Goal: Ask a question

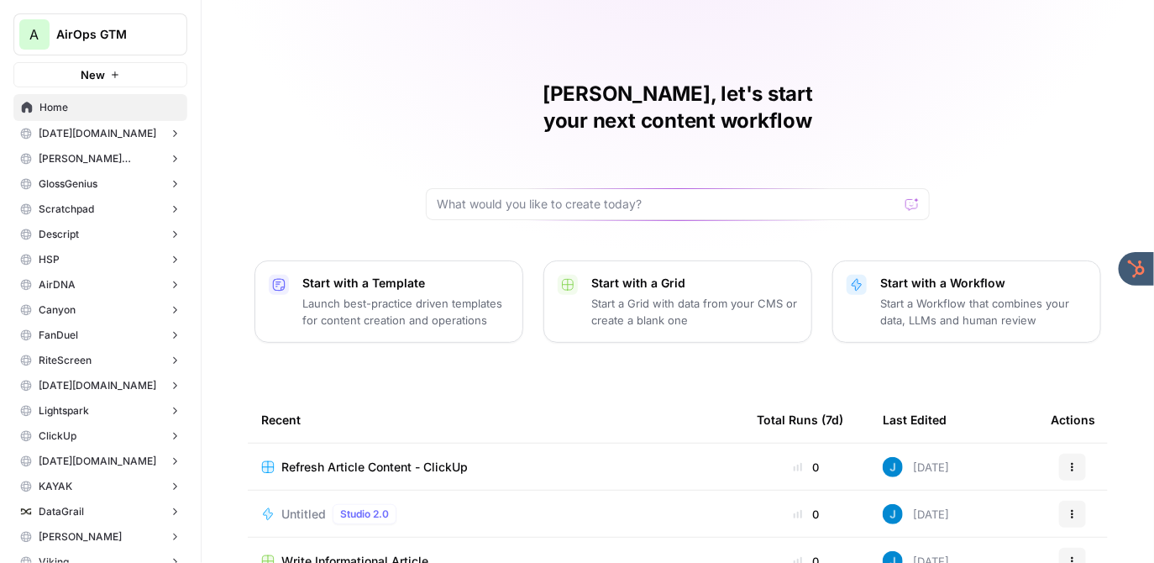
click at [129, 33] on span "AirOps GTM" at bounding box center [107, 34] width 102 height 17
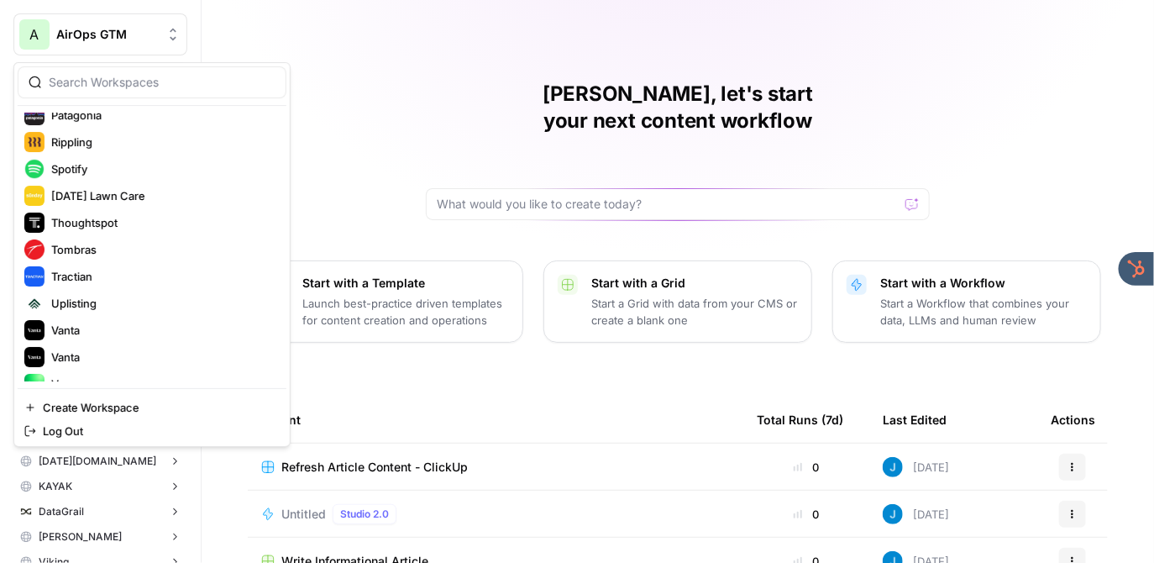
scroll to position [591, 0]
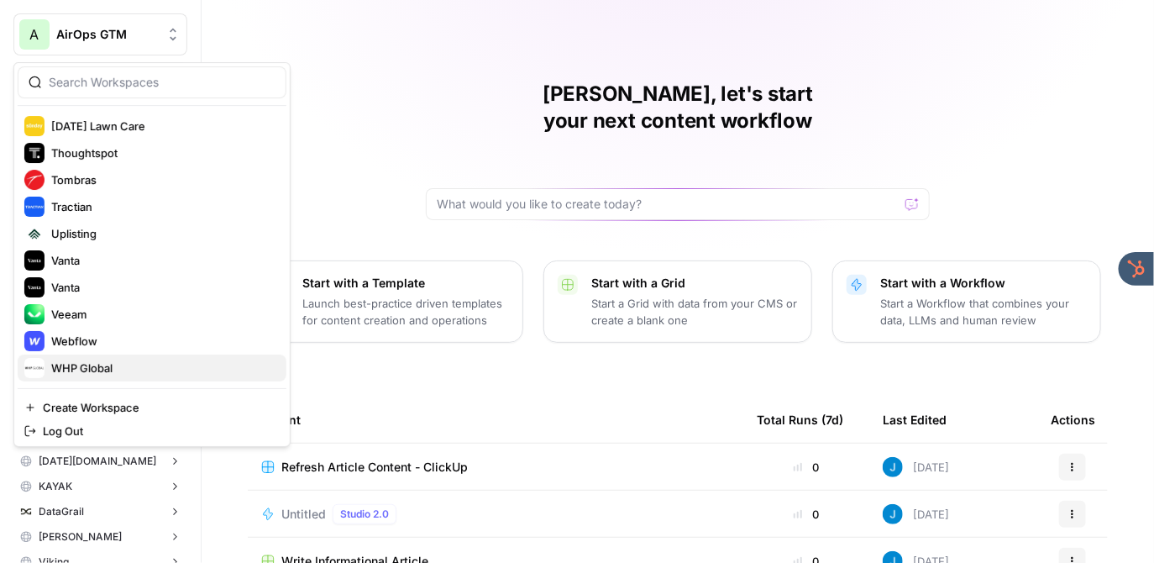
click at [130, 361] on span "WHP Global" at bounding box center [162, 368] width 222 height 17
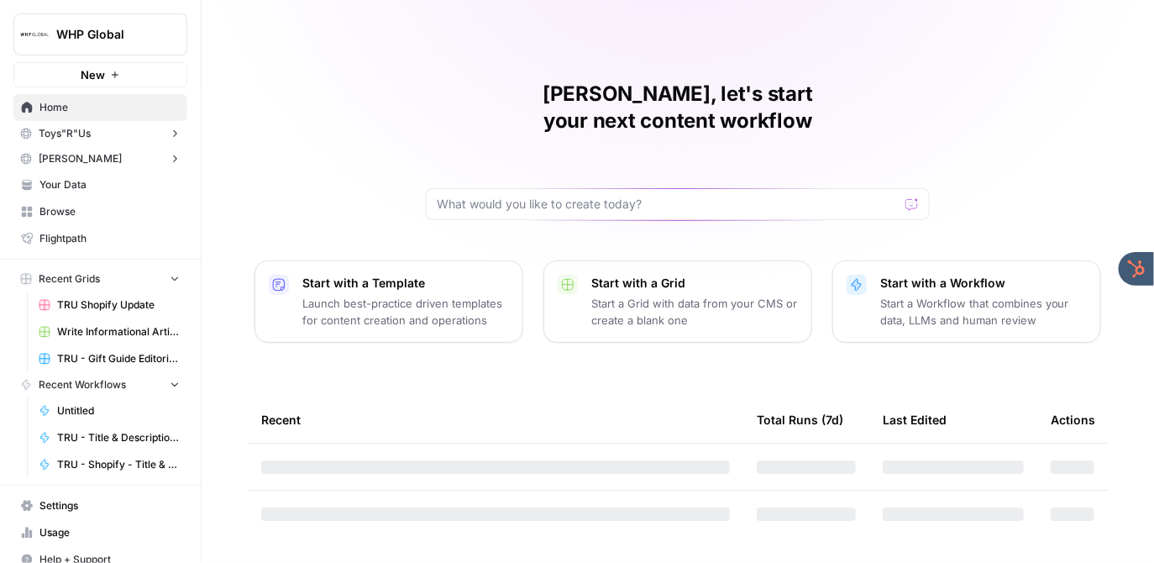
click at [96, 164] on button "[PERSON_NAME]" at bounding box center [100, 158] width 174 height 25
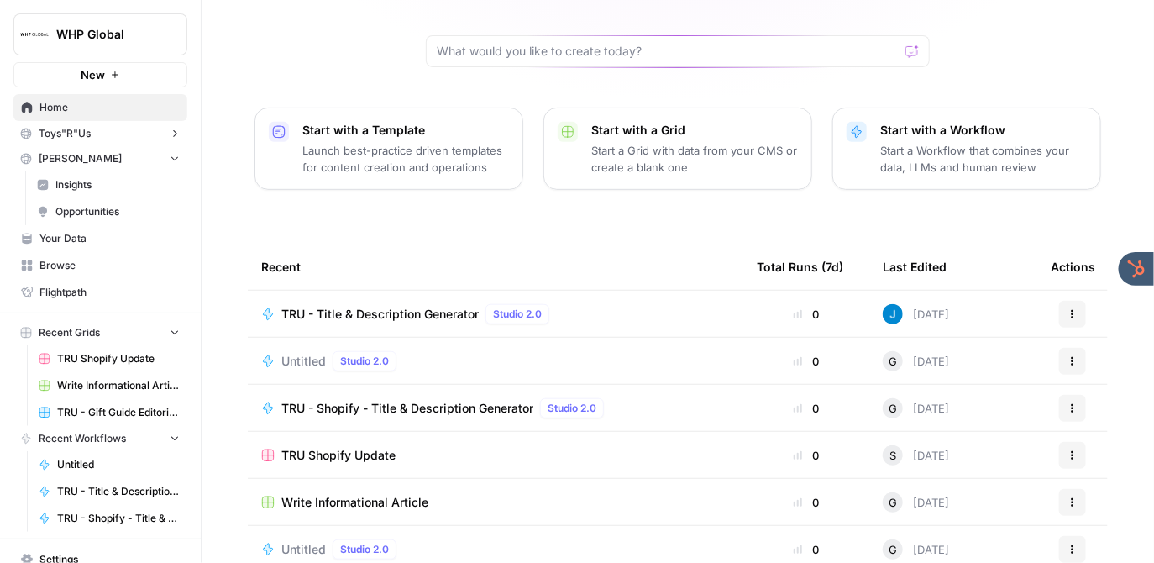
scroll to position [209, 0]
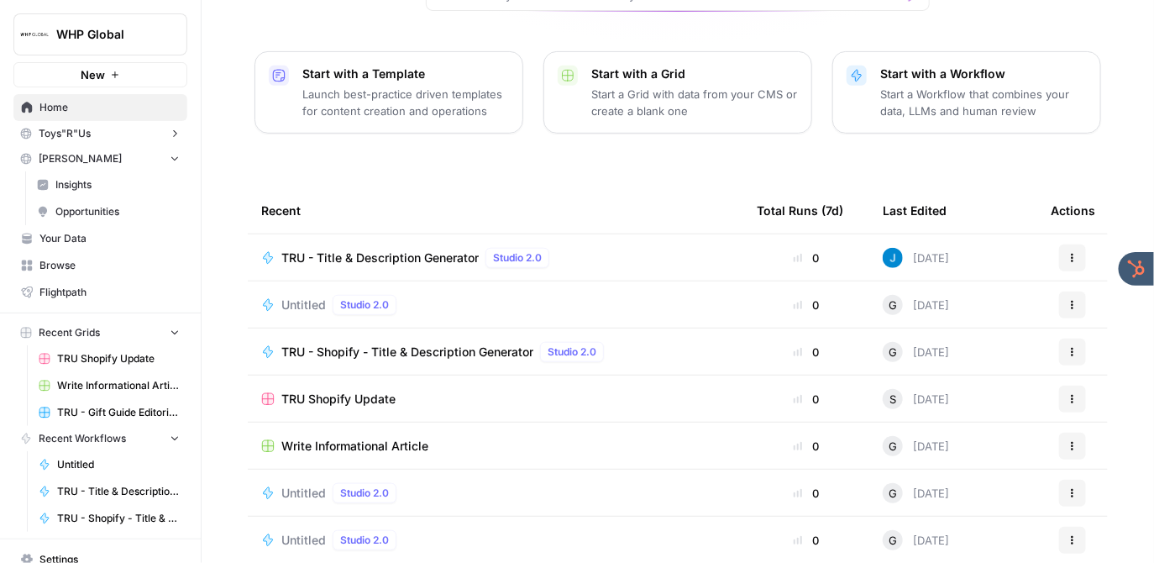
click at [87, 245] on span "Your Data" at bounding box center [109, 238] width 140 height 15
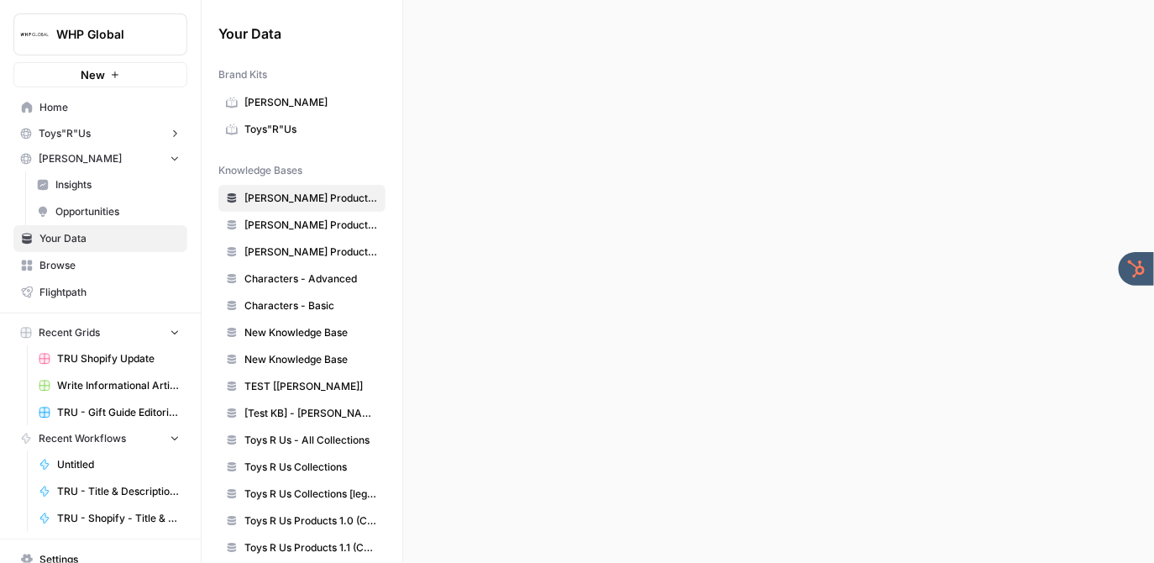
click at [84, 263] on span "Browse" at bounding box center [109, 265] width 140 height 15
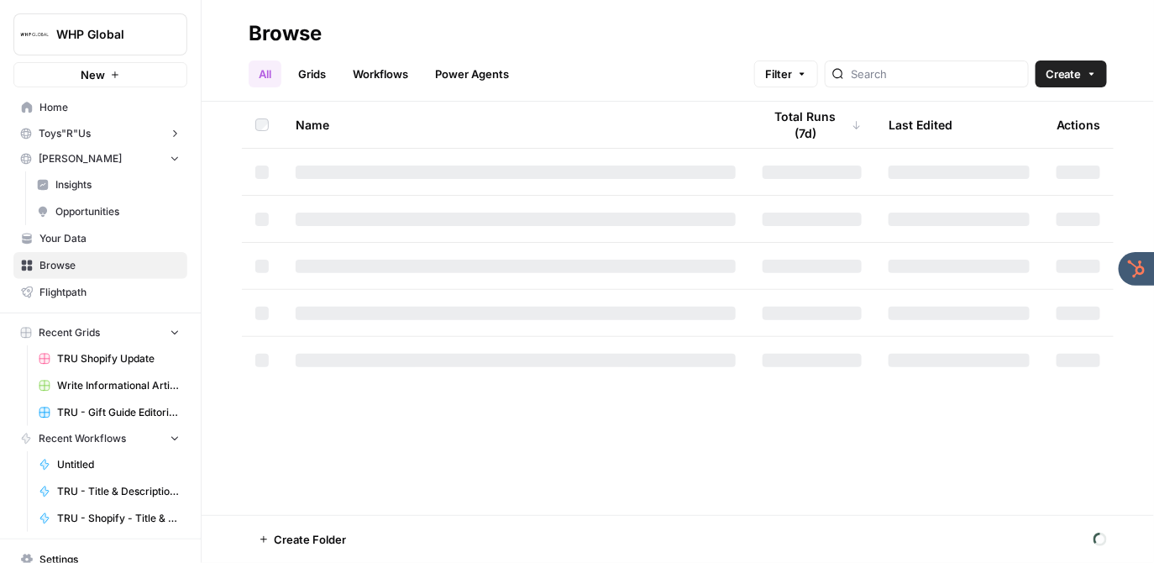
click at [313, 77] on link "Grids" at bounding box center [312, 73] width 48 height 27
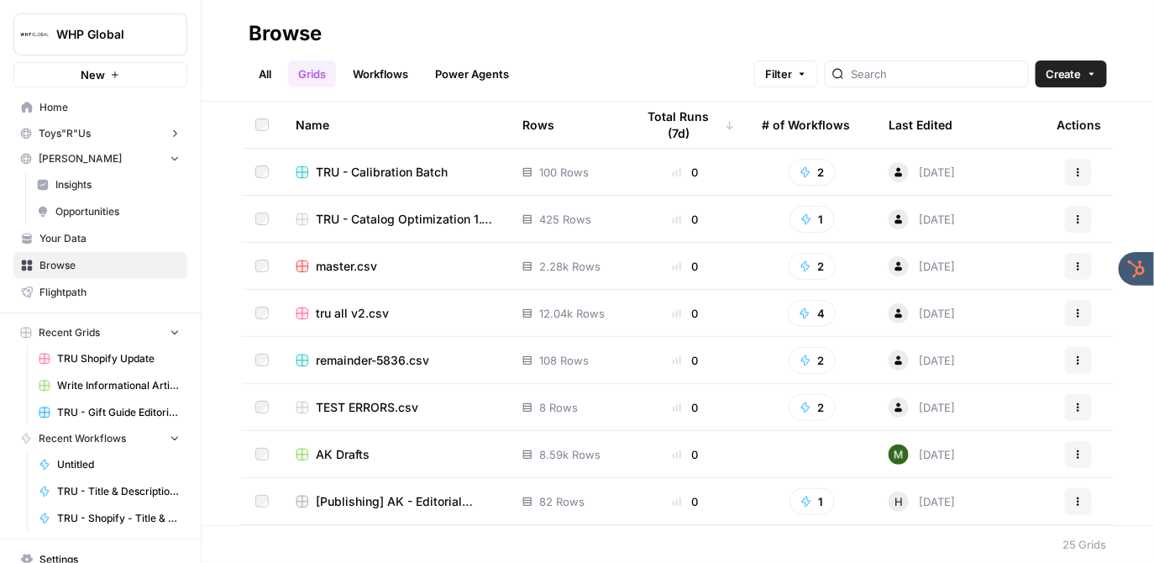
click at [402, 218] on span "TRU - Catalog Optimization 1.1 - 425 SKUs" at bounding box center [406, 219] width 180 height 17
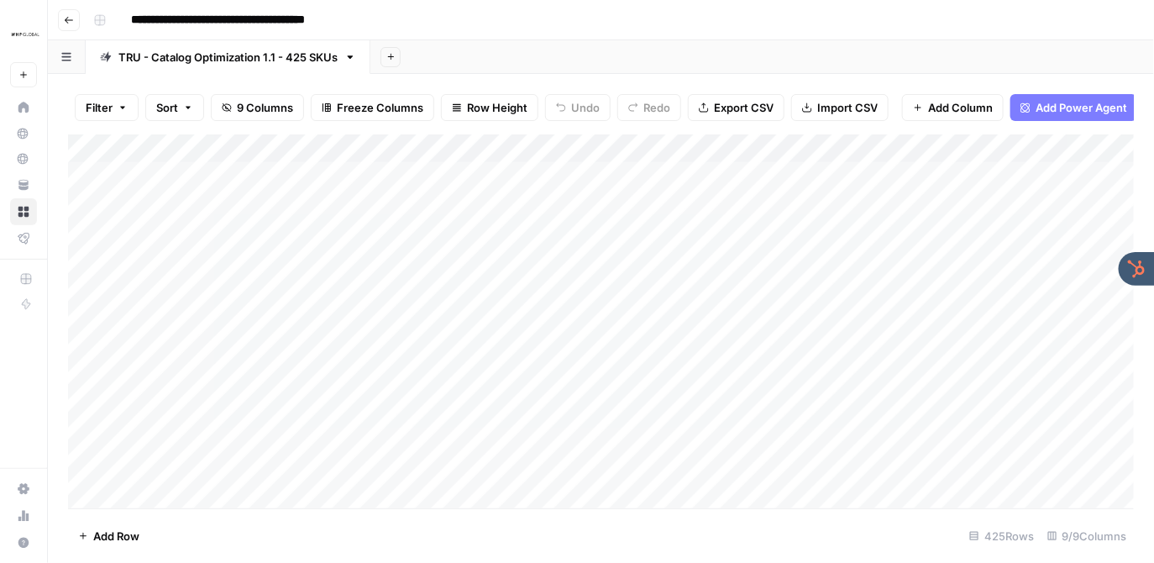
click at [685, 147] on div "Add Column" at bounding box center [601, 321] width 1067 height 374
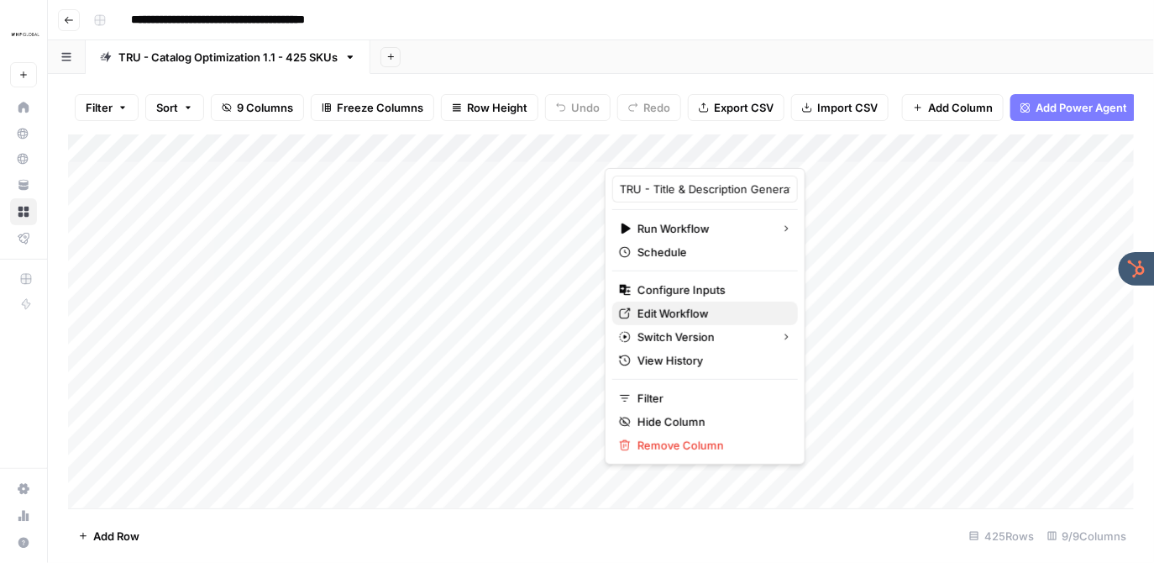
click at [669, 307] on span "Edit Workflow" at bounding box center [711, 313] width 147 height 17
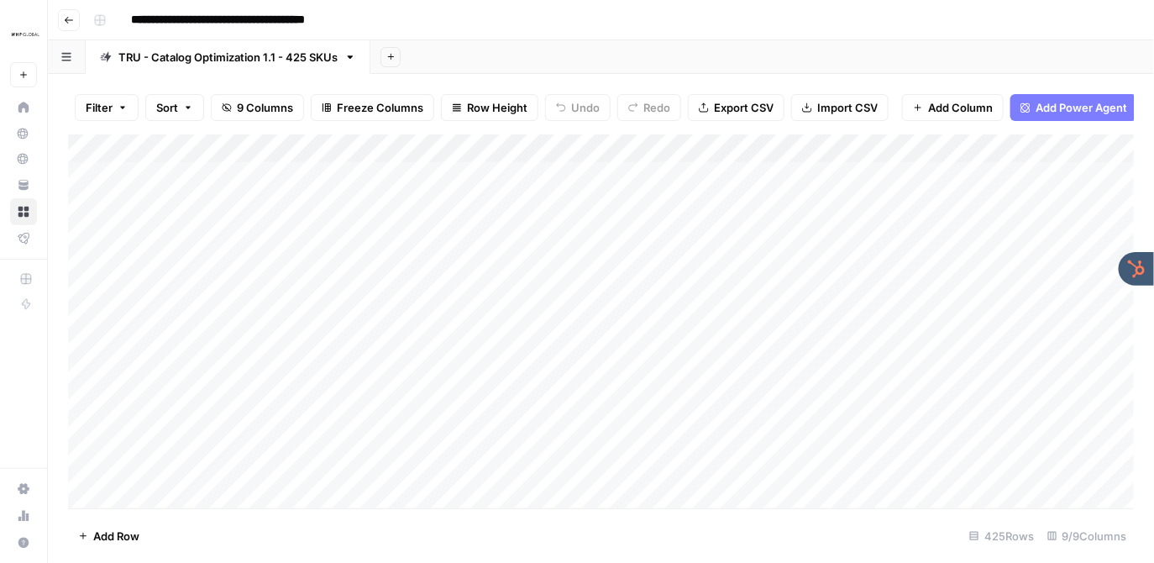
click at [77, 23] on button "Go back" at bounding box center [69, 20] width 22 height 22
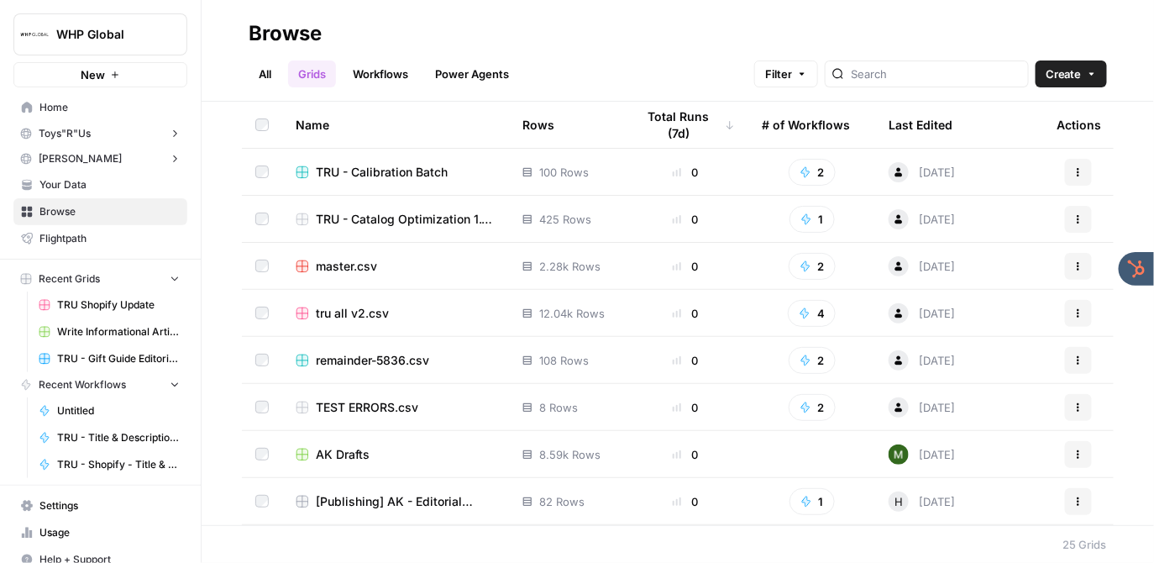
click at [89, 190] on span "Your Data" at bounding box center [109, 184] width 140 height 15
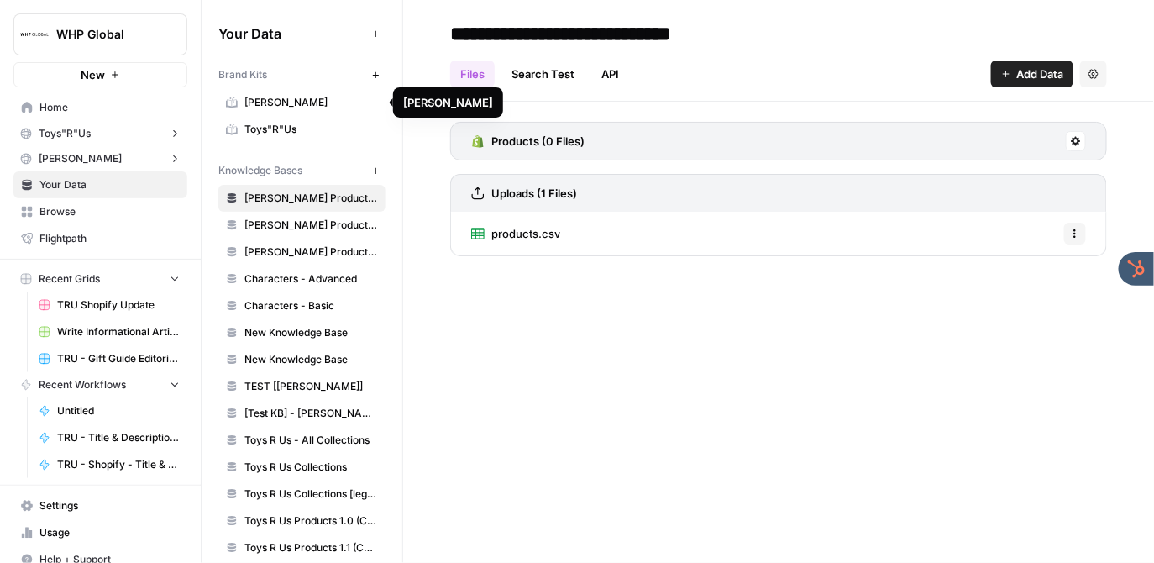
click at [313, 102] on span "[PERSON_NAME]" at bounding box center [311, 102] width 134 height 15
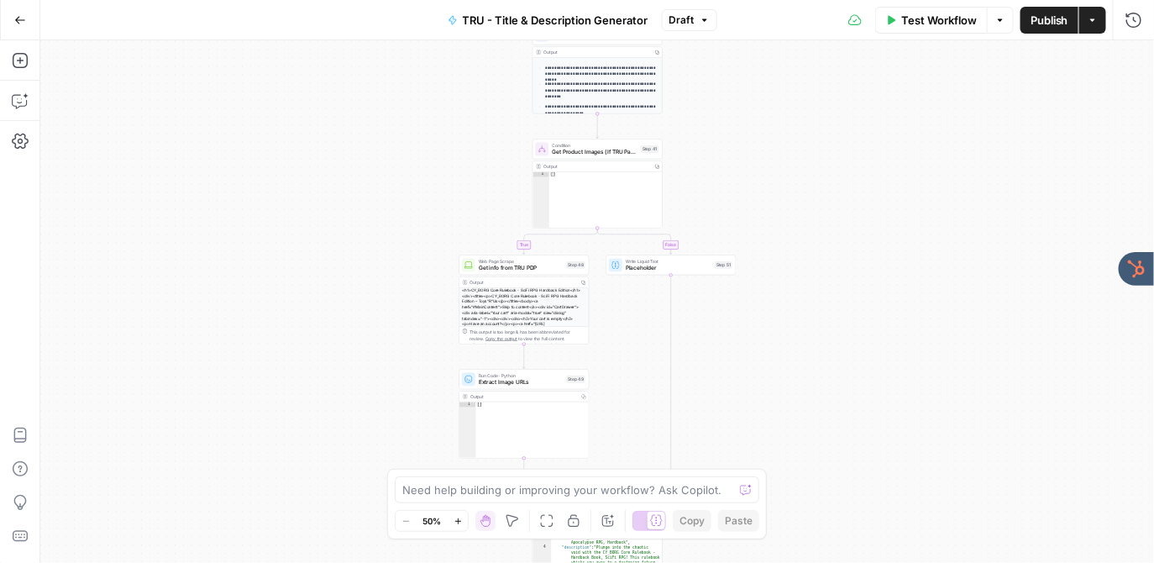
click at [21, 18] on icon "button" at bounding box center [20, 20] width 12 height 12
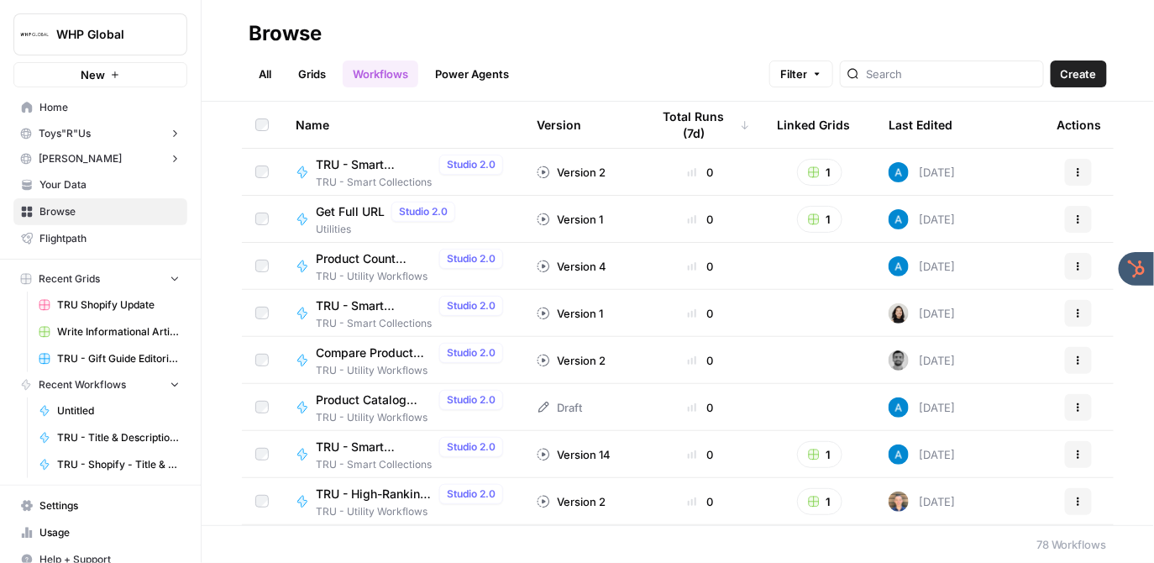
click at [321, 83] on link "Grids" at bounding box center [312, 73] width 48 height 27
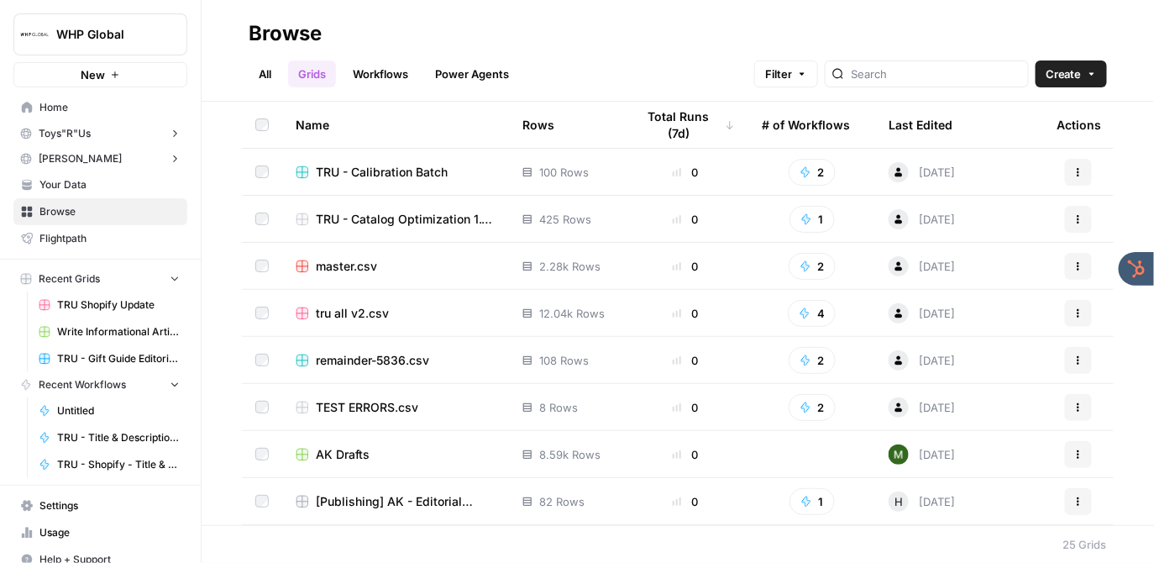
click at [370, 220] on span "TRU - Catalog Optimization 1.1 - 425 SKUs" at bounding box center [406, 219] width 180 height 17
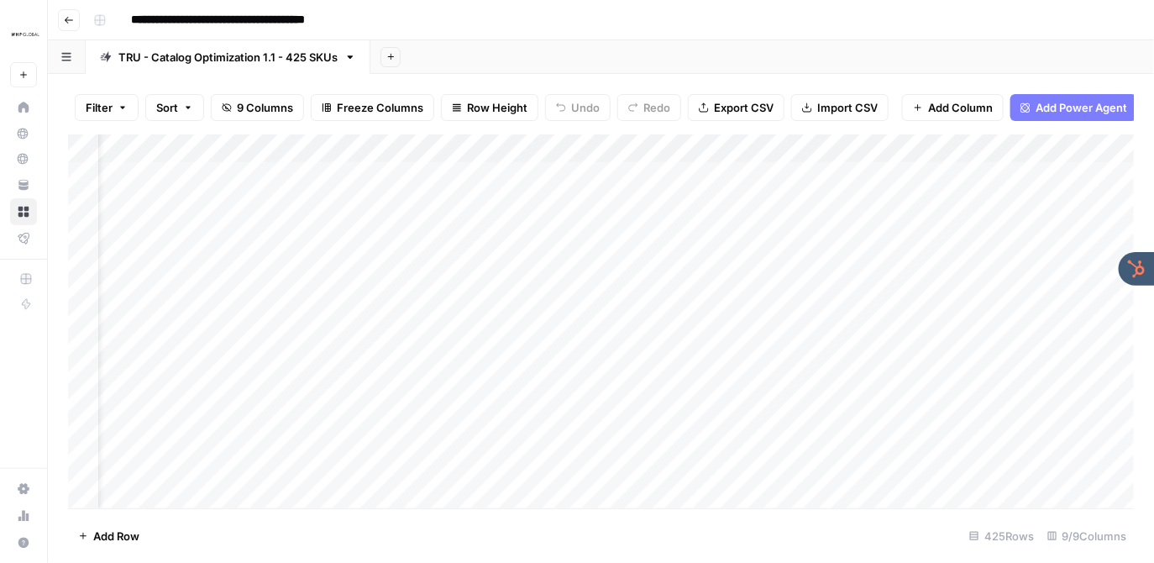
scroll to position [0, 53]
click at [632, 152] on div "Add Column" at bounding box center [601, 321] width 1067 height 374
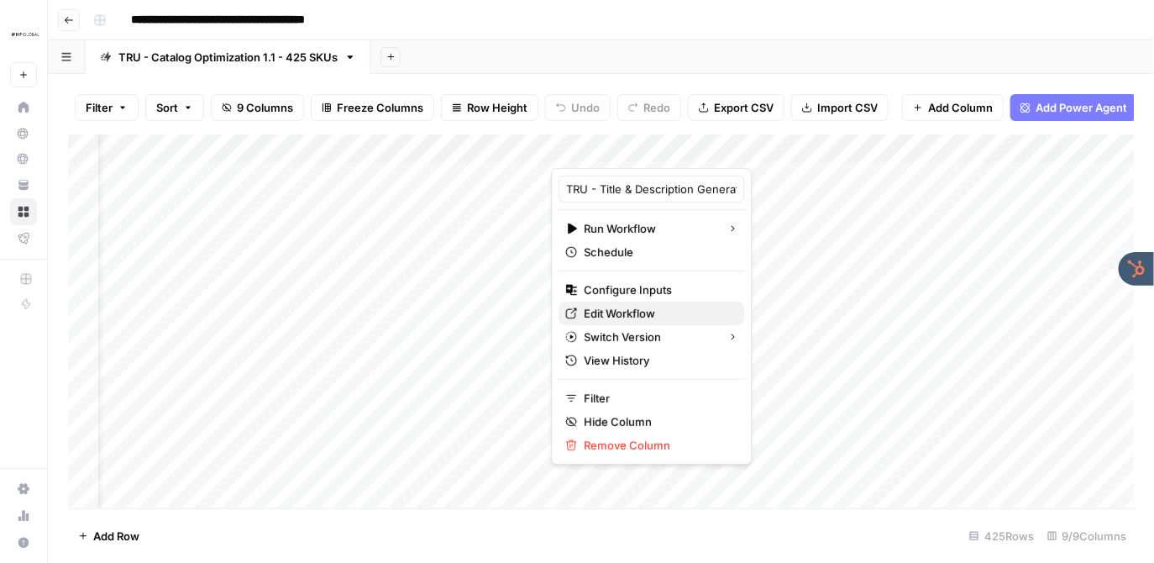
click at [612, 308] on span "Edit Workflow" at bounding box center [657, 313] width 147 height 17
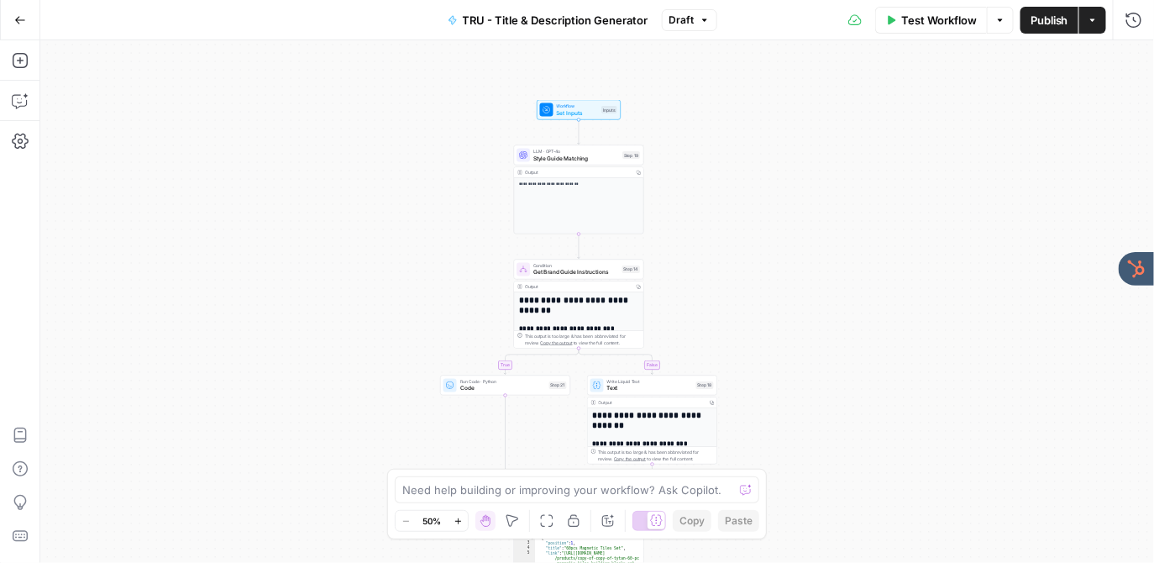
click at [408, 191] on div "**********" at bounding box center [597, 301] width 1114 height 523
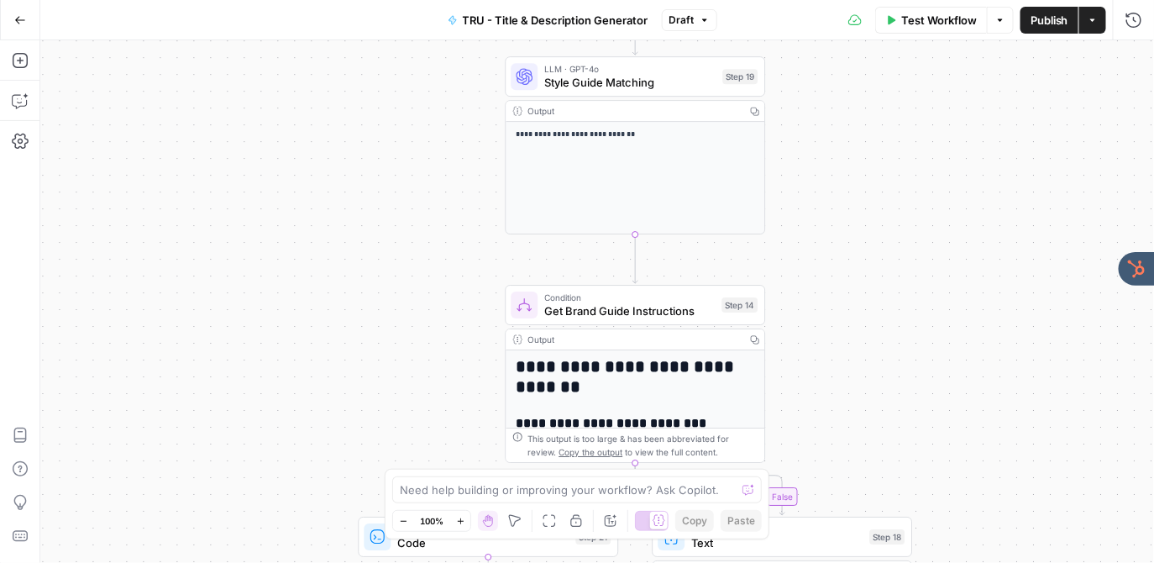
drag, startPoint x: 440, startPoint y: 262, endPoint x: 313, endPoint y: 213, distance: 135.9
click at [313, 213] on div "**********" at bounding box center [597, 301] width 1114 height 523
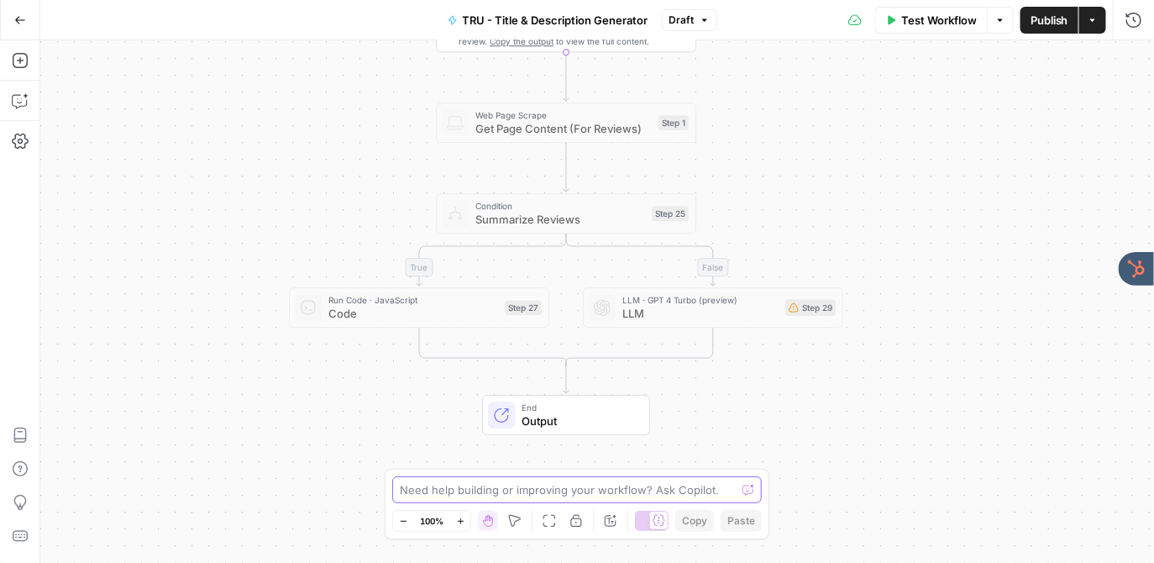
click at [576, 496] on textarea at bounding box center [568, 489] width 336 height 17
type textarea "explain this workflow to me"
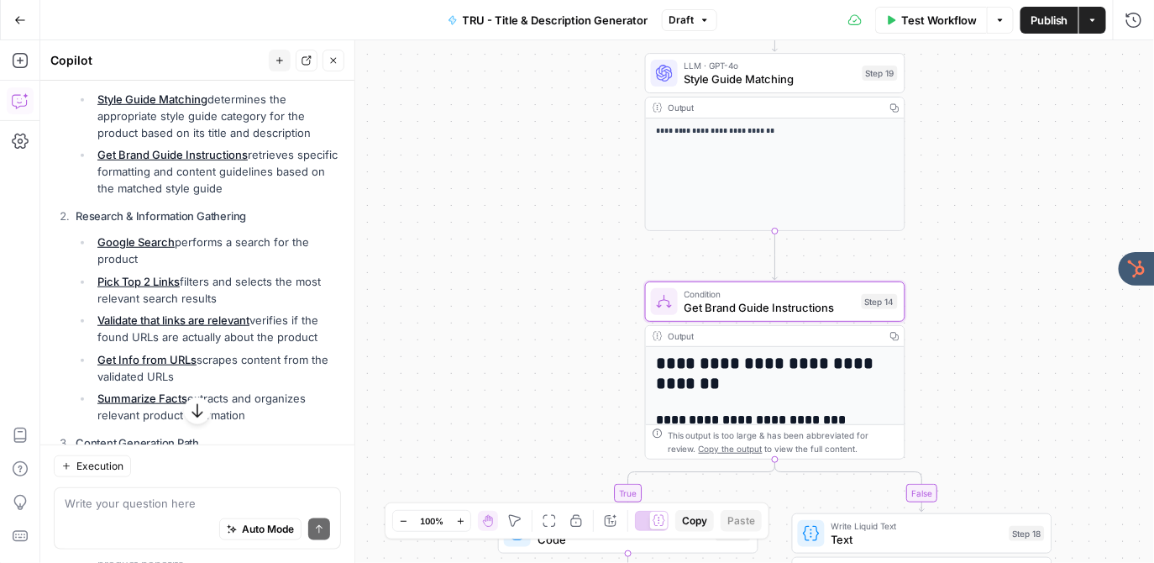
scroll to position [402, 0]
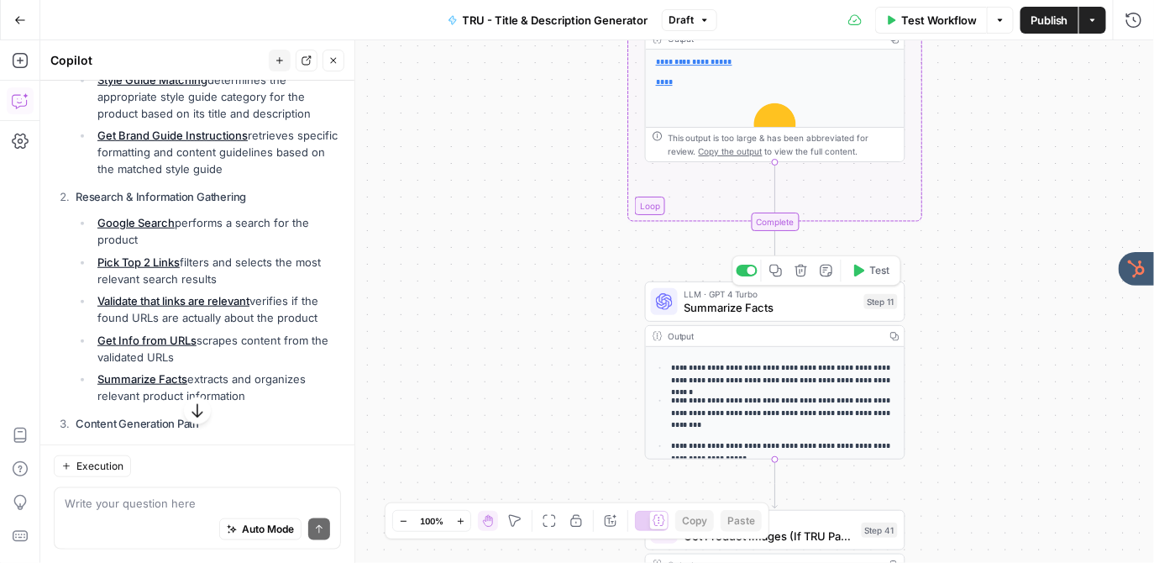
click at [701, 307] on span "Summarize Facts" at bounding box center [771, 307] width 173 height 17
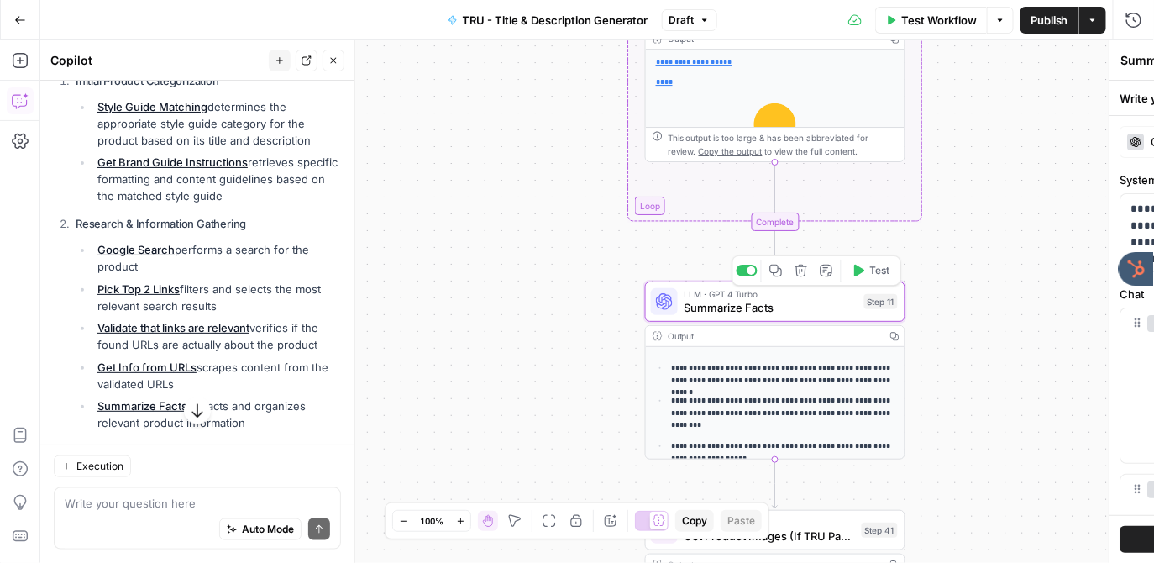
scroll to position [428, 0]
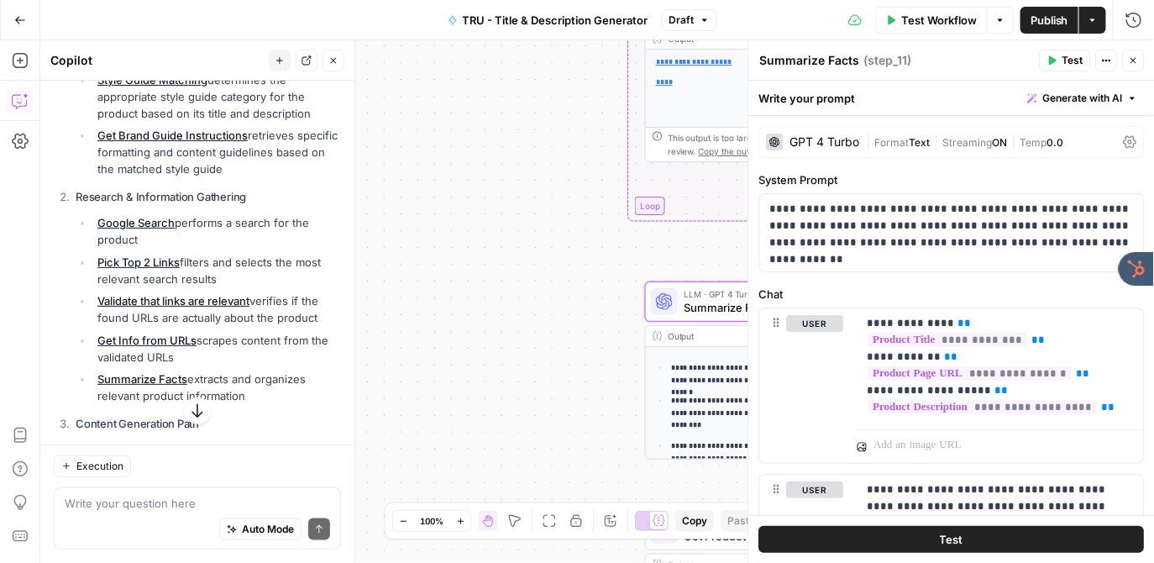
click at [826, 144] on div "GPT 4 Turbo" at bounding box center [826, 142] width 70 height 12
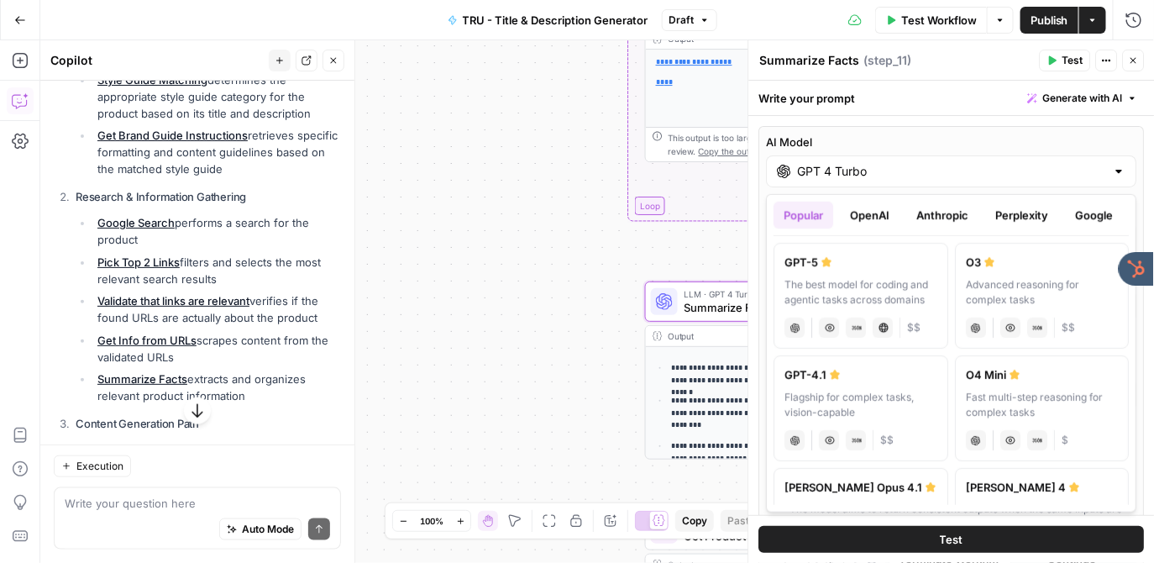
click at [827, 175] on input "GPT 4 Turbo" at bounding box center [952, 171] width 308 height 17
click at [932, 210] on button "Anthropic" at bounding box center [942, 215] width 72 height 27
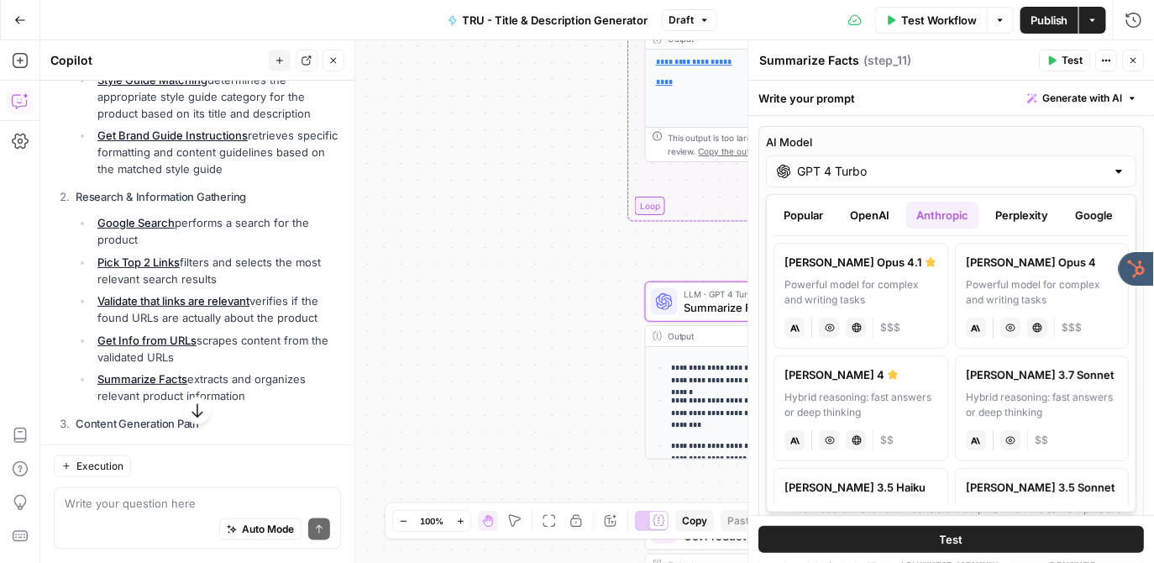
click at [1024, 221] on button "Perplexity" at bounding box center [1021, 215] width 73 height 27
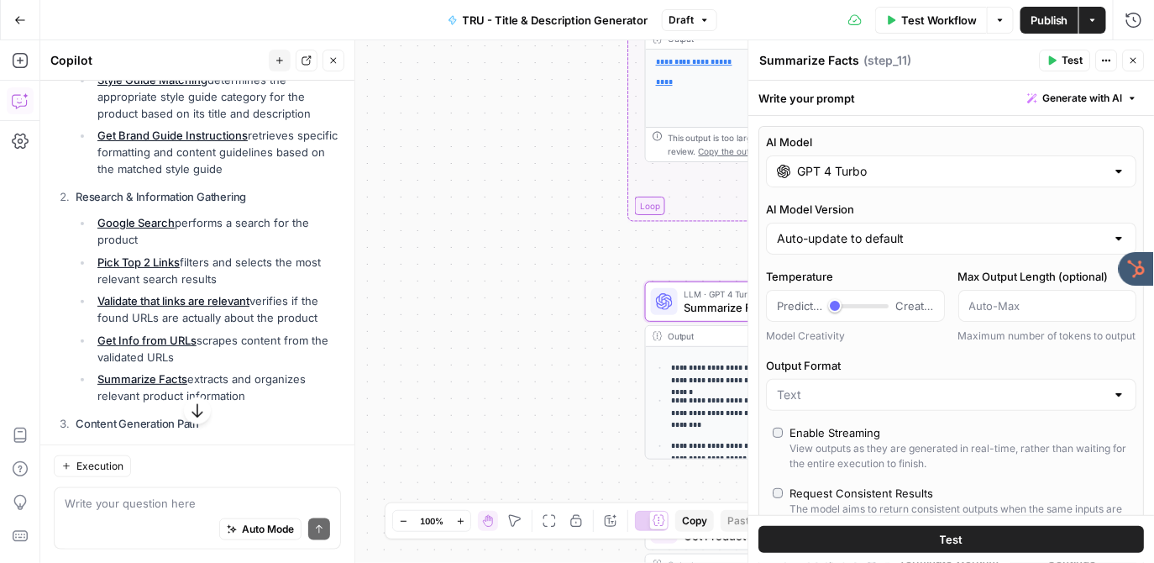
click at [1127, 65] on button "Close" at bounding box center [1134, 61] width 22 height 22
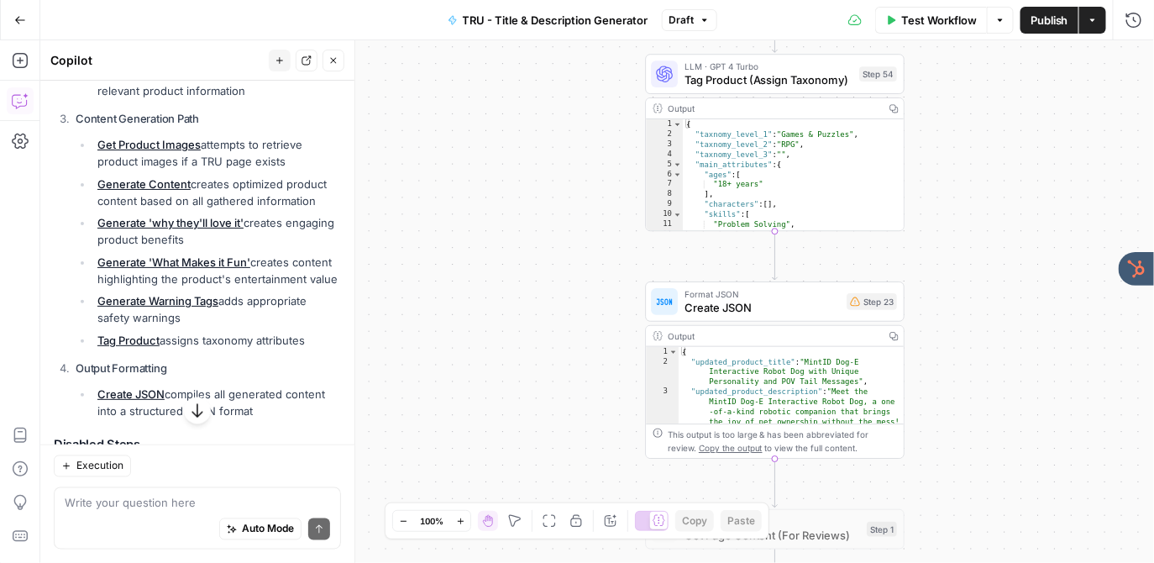
scroll to position [713, 0]
